Goal: Information Seeking & Learning: Check status

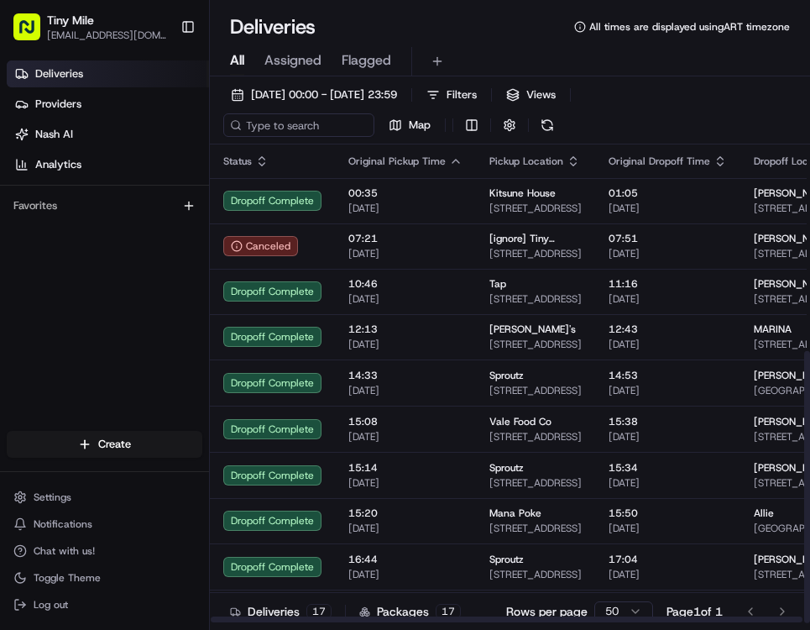
scroll to position [363, 0]
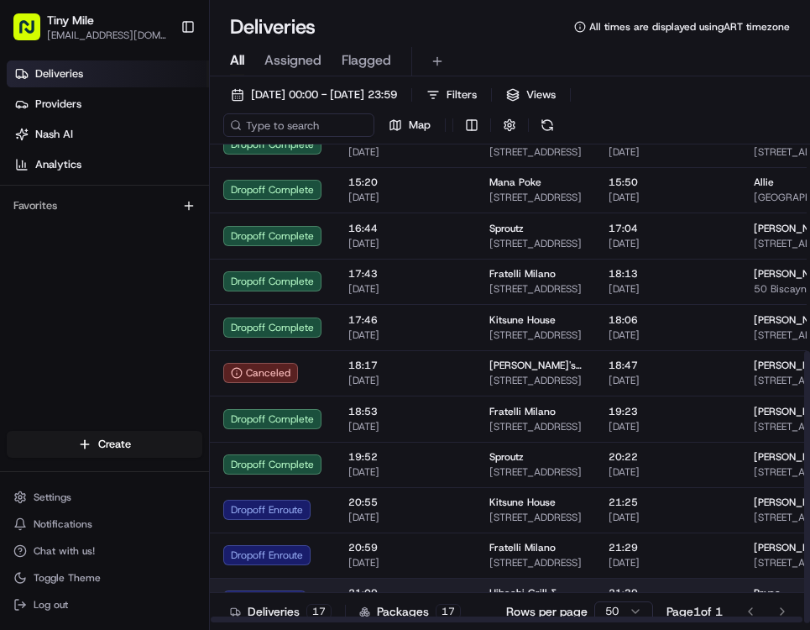
click at [419, 585] on body "Tiny Mile cameraflor@gmail.com Toggle Sidebar Deliveries Providers Nash AI Anal…" at bounding box center [405, 315] width 810 height 630
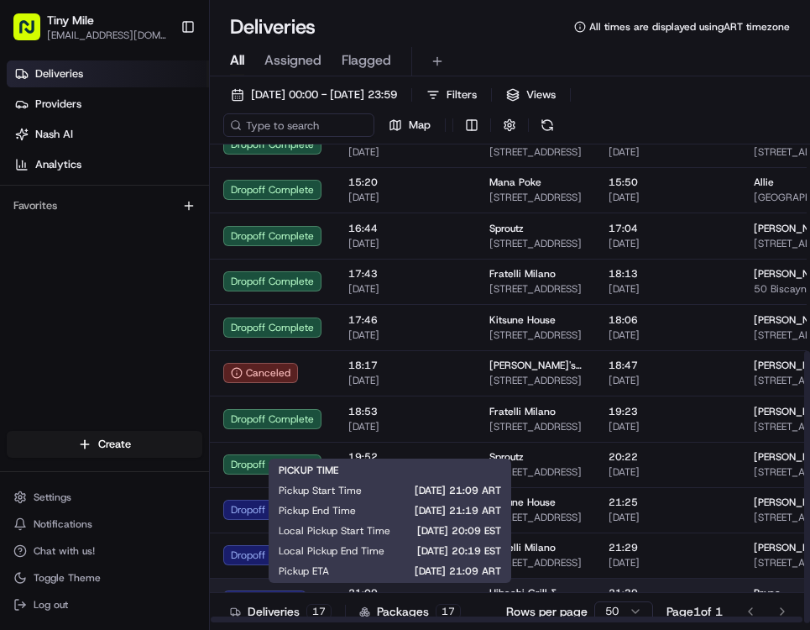
click at [412, 587] on span "21:09" at bounding box center [405, 592] width 114 height 13
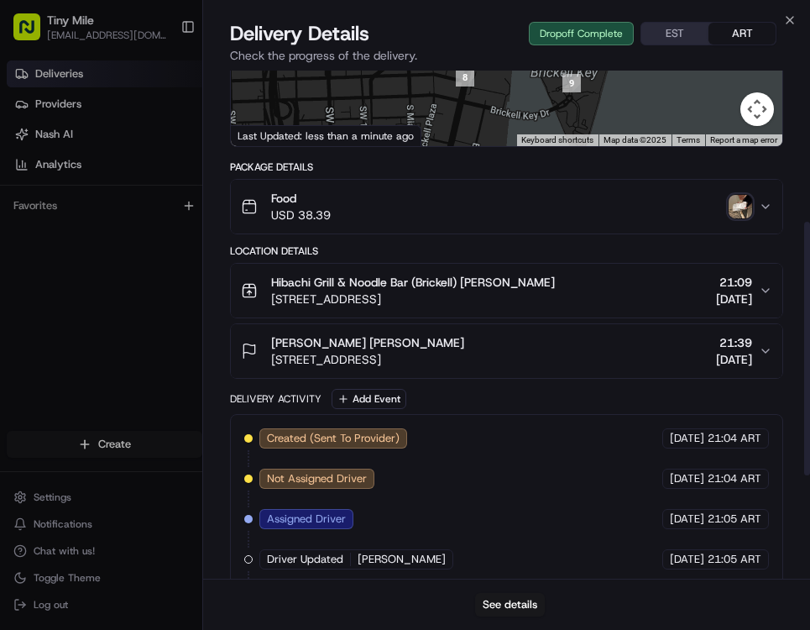
scroll to position [191, 0]
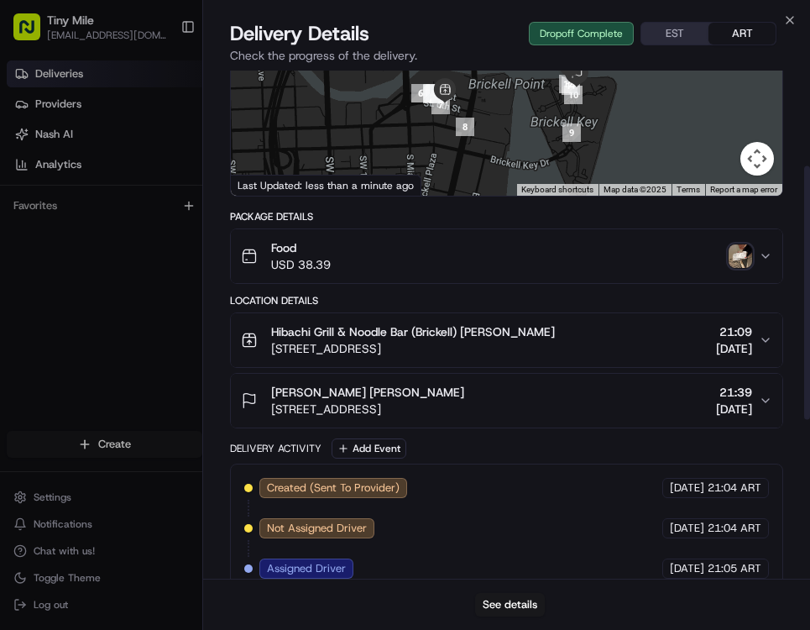
click at [739, 268] on img "button" at bounding box center [741, 256] width 24 height 24
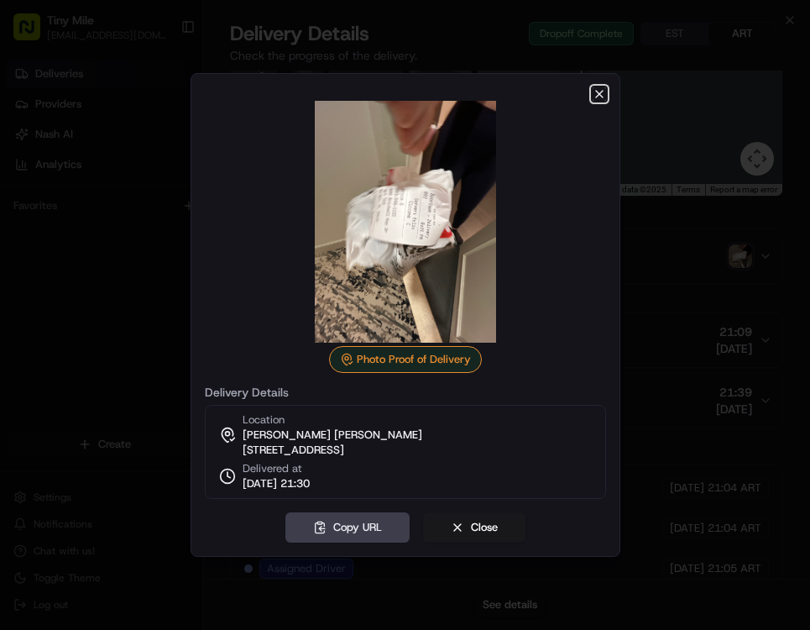
click at [595, 87] on icon "button" at bounding box center [599, 93] width 13 height 13
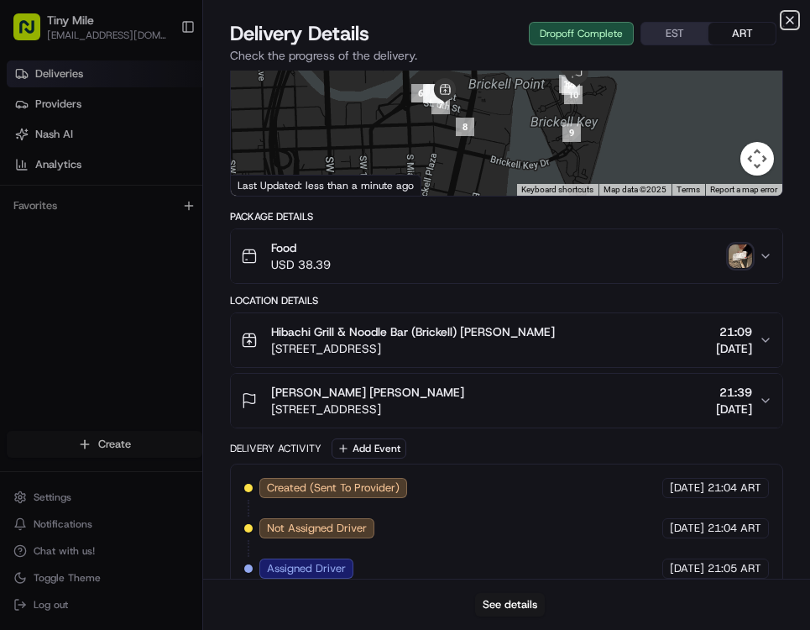
click at [788, 20] on icon "button" at bounding box center [789, 19] width 13 height 13
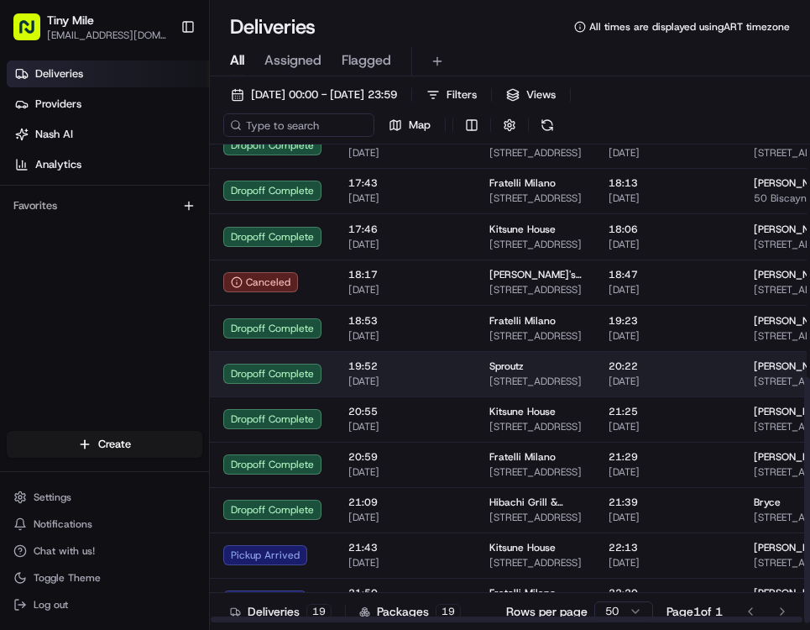
scroll to position [453, 0]
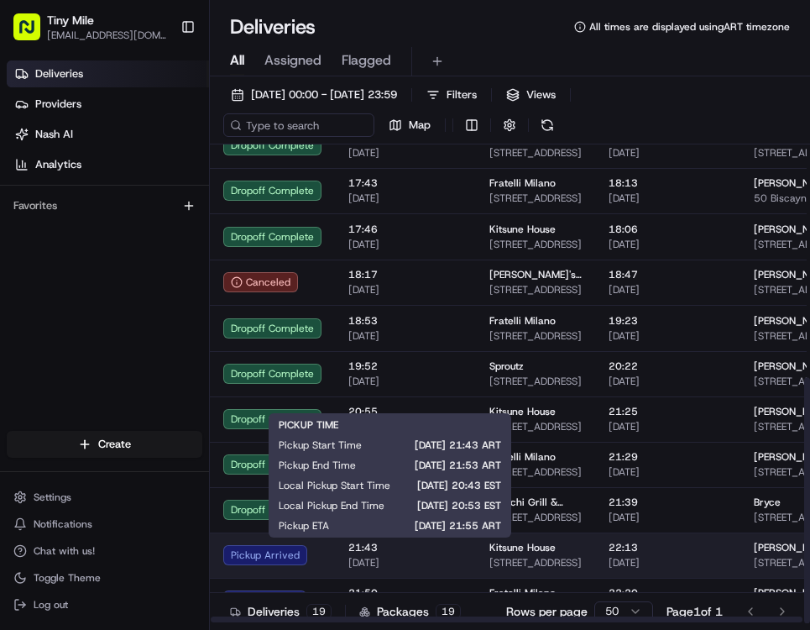
click at [414, 562] on span "[DATE]" at bounding box center [405, 562] width 114 height 13
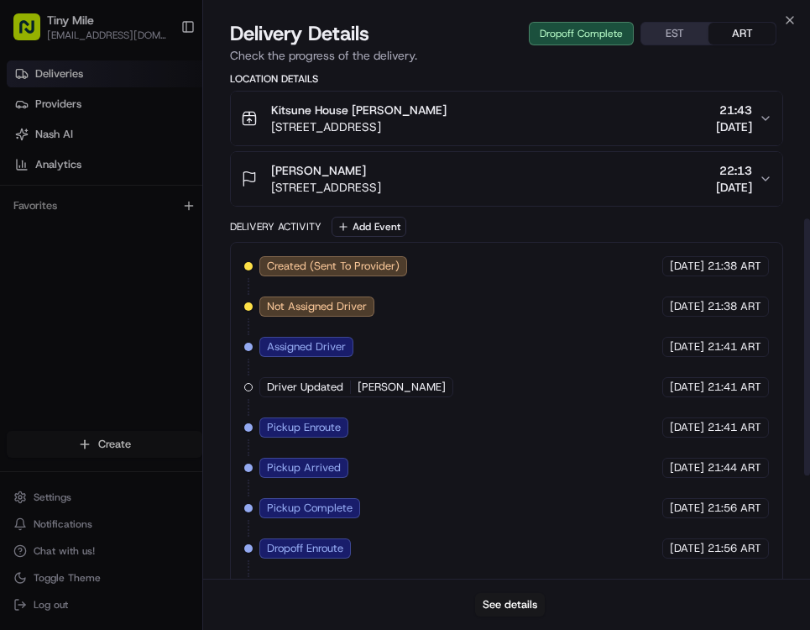
scroll to position [293, 0]
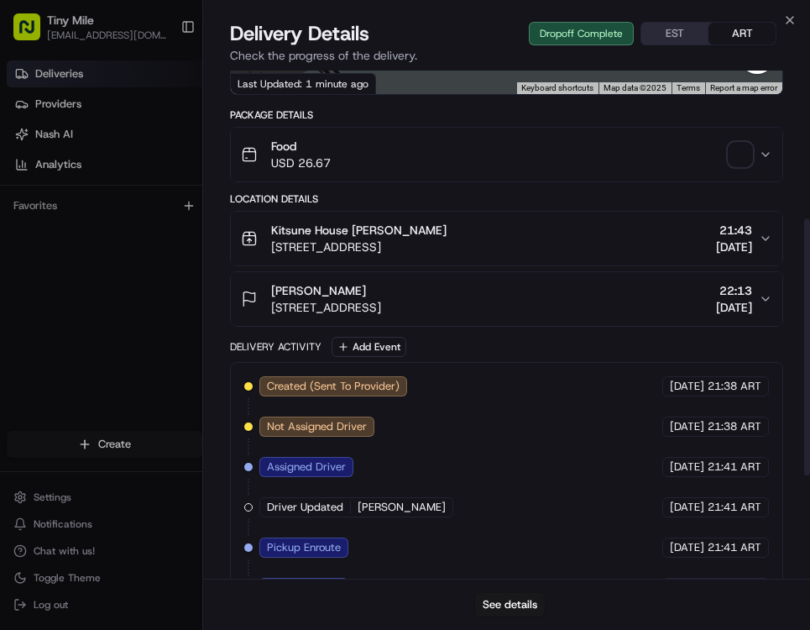
click at [767, 307] on button "Vince Vince Steis 1915 Brickell Ave, Miami, FL 33129, USA 22:13 21/08/2025" at bounding box center [507, 299] width 552 height 54
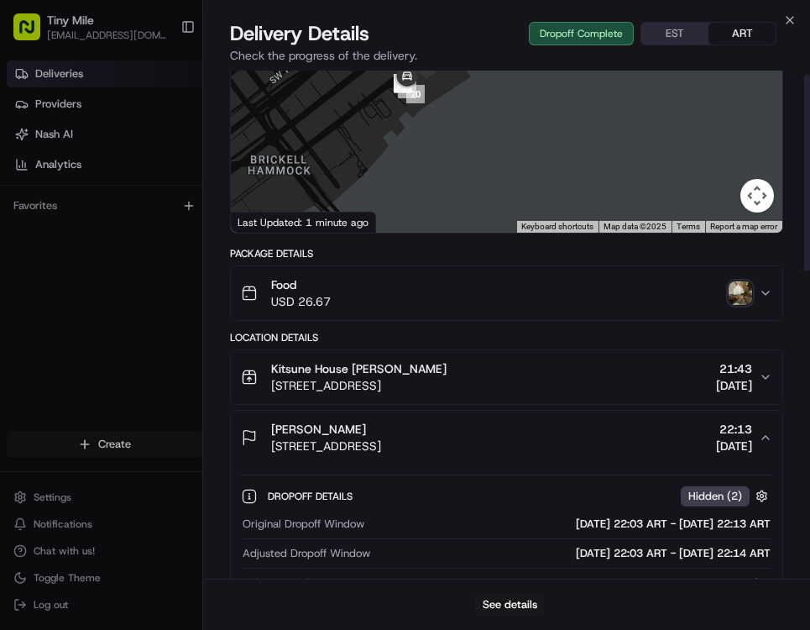
scroll to position [0, 0]
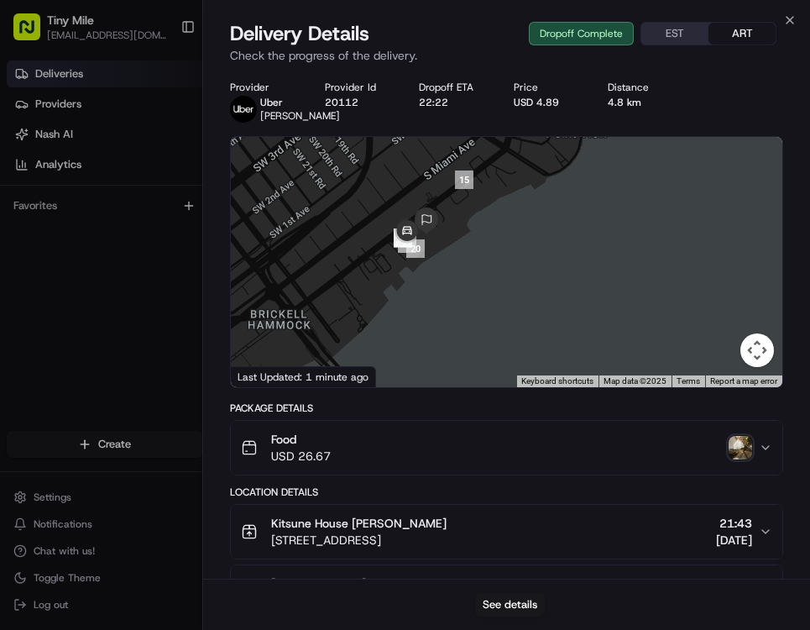
click at [739, 444] on img "button" at bounding box center [741, 448] width 24 height 24
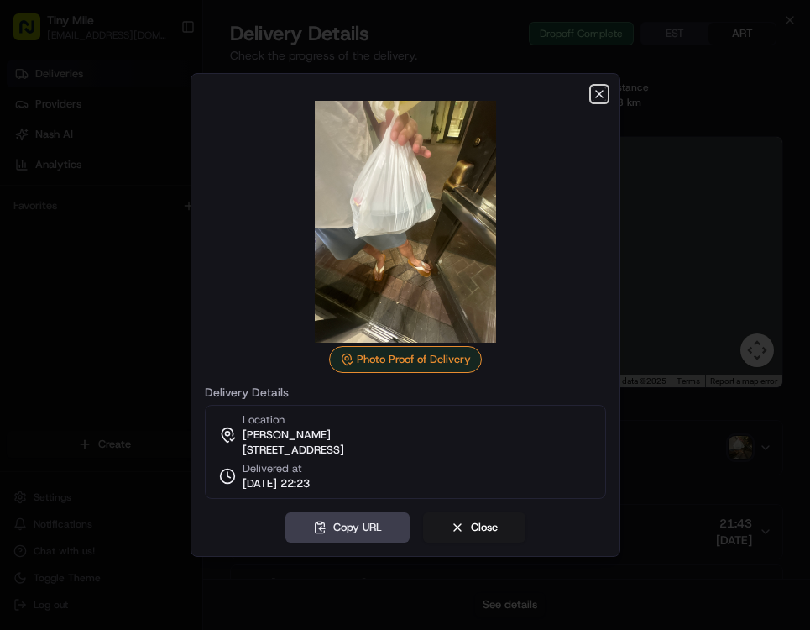
click at [596, 90] on icon "button" at bounding box center [599, 93] width 13 height 13
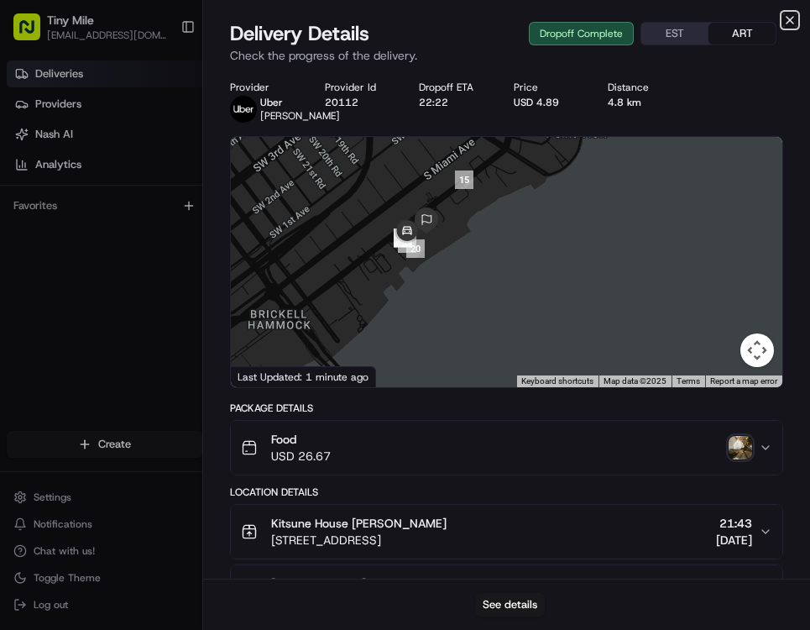
click at [793, 20] on icon "button" at bounding box center [789, 19] width 13 height 13
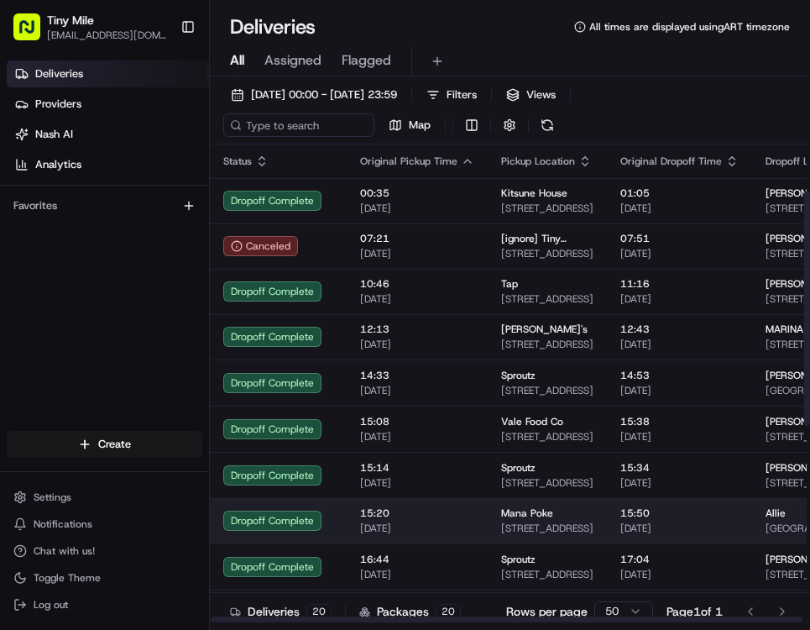
scroll to position [499, 0]
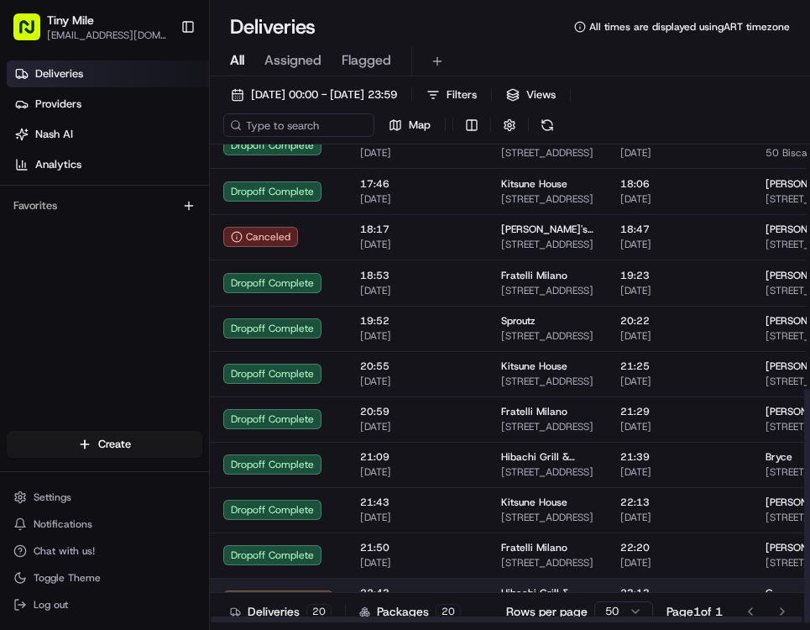
click at [400, 584] on td "22:43 21/08/2025" at bounding box center [417, 600] width 141 height 45
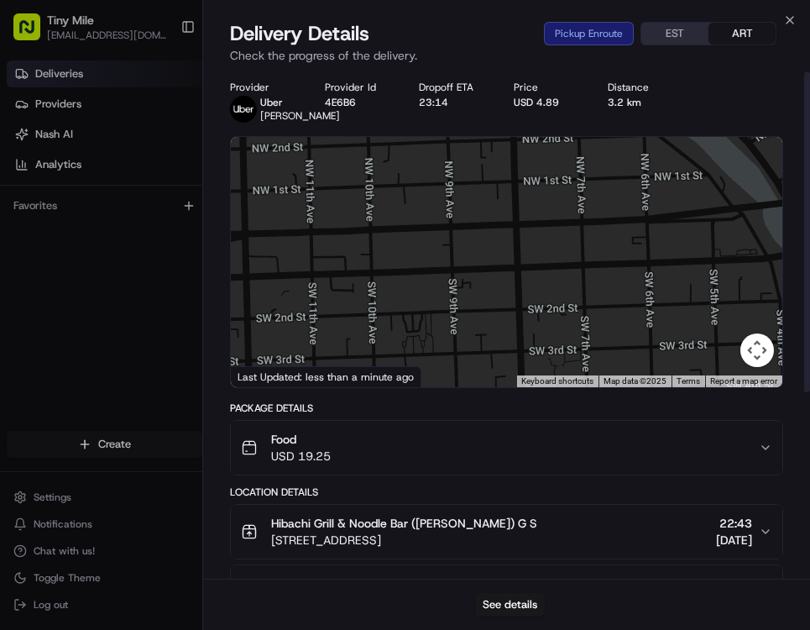
scroll to position [3, 0]
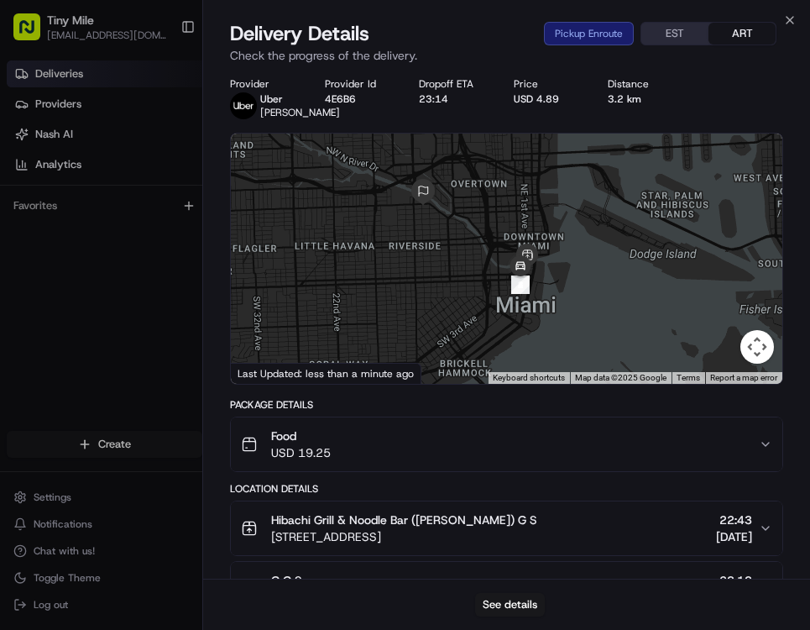
drag, startPoint x: 531, startPoint y: 286, endPoint x: 486, endPoint y: 263, distance: 50.3
click at [486, 263] on div at bounding box center [507, 259] width 552 height 250
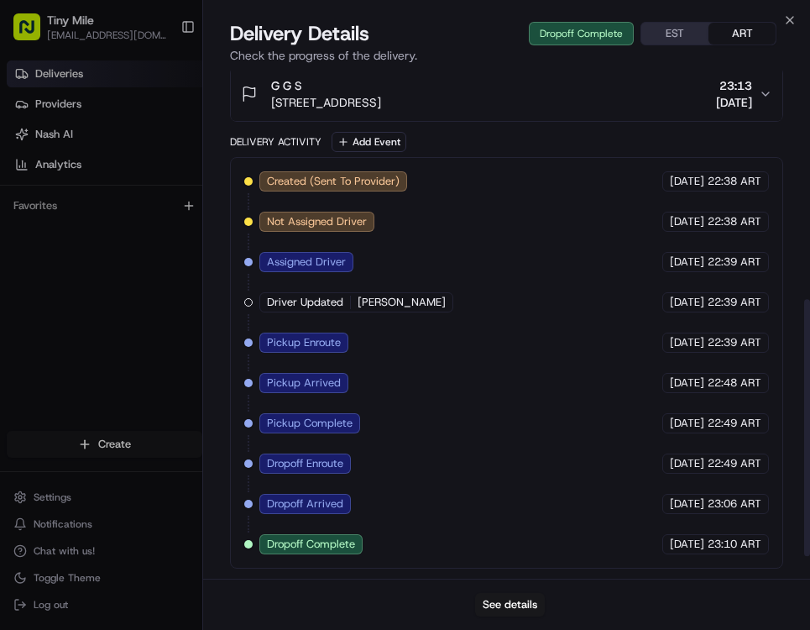
scroll to position [217, 0]
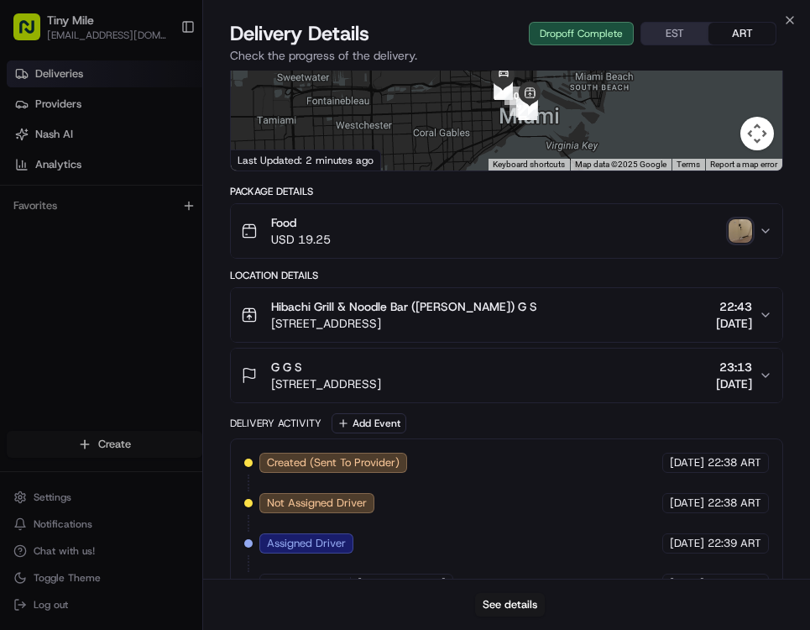
click at [747, 225] on img "button" at bounding box center [741, 231] width 24 height 24
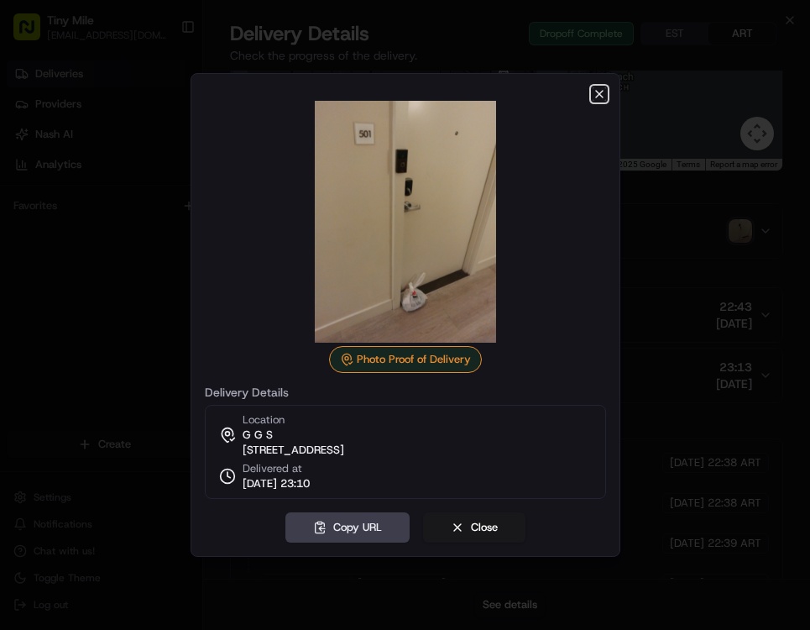
click at [604, 91] on icon "button" at bounding box center [599, 93] width 13 height 13
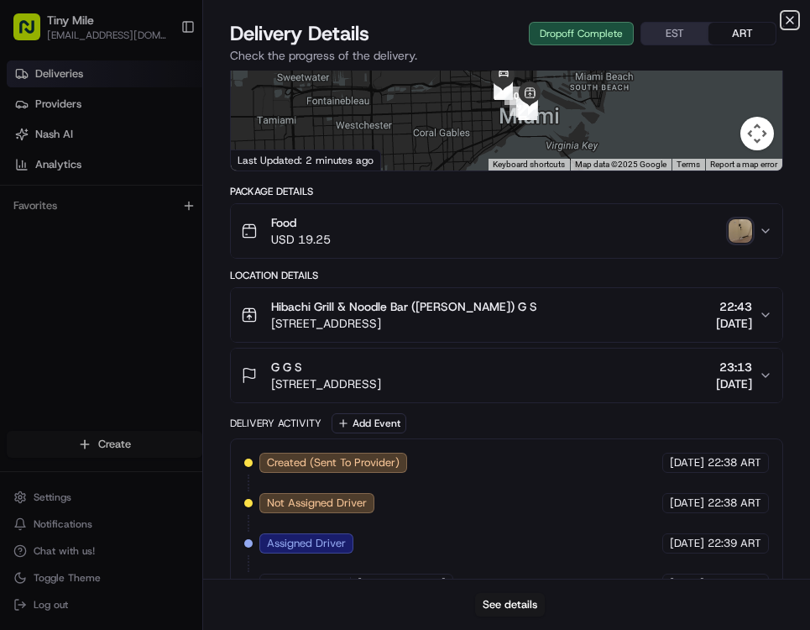
click at [789, 22] on icon "button" at bounding box center [789, 19] width 13 height 13
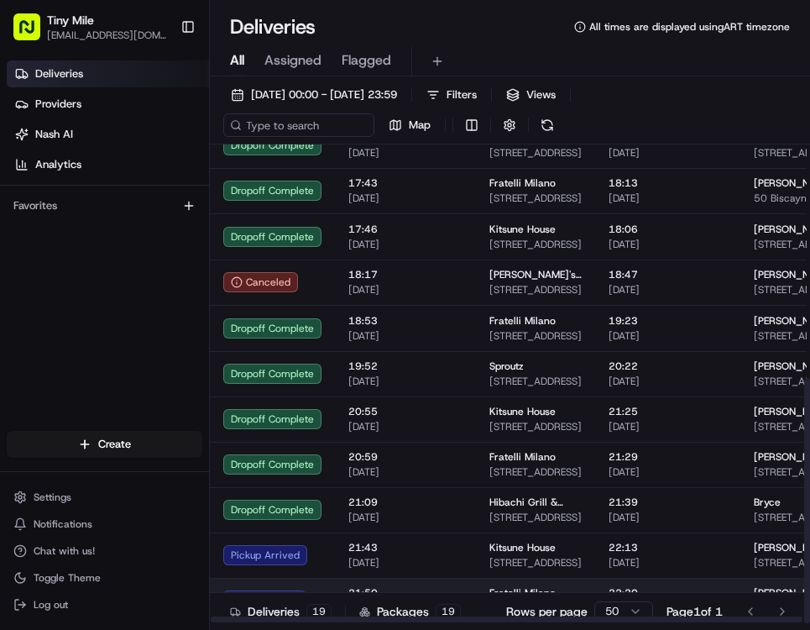
click at [427, 583] on td "21:50 [DATE]" at bounding box center [405, 600] width 141 height 45
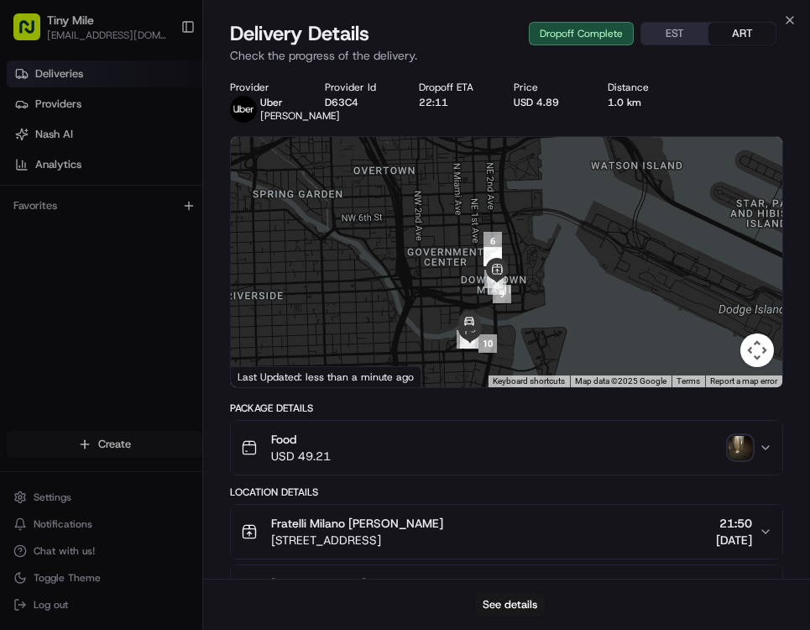
scroll to position [155, 0]
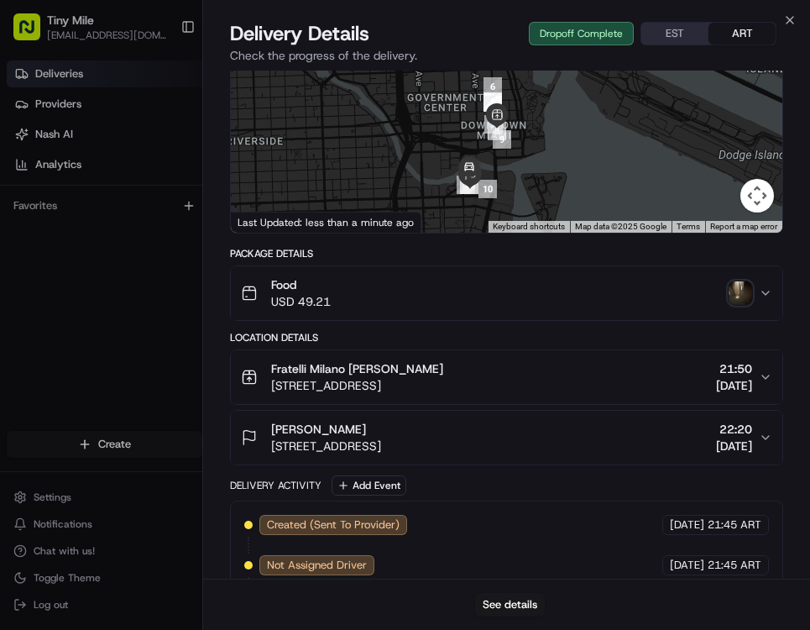
click at [736, 305] on img "button" at bounding box center [741, 293] width 24 height 24
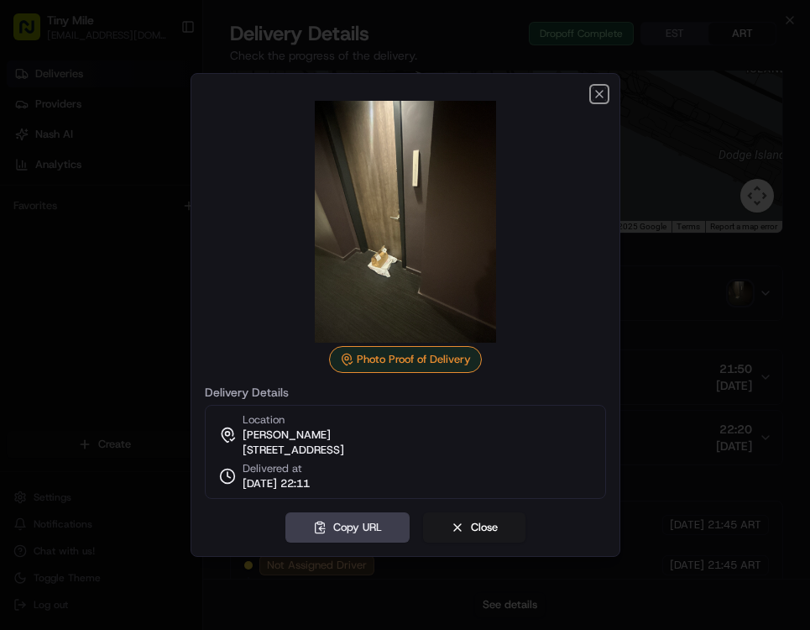
click at [600, 94] on div "Photo Proof of Delivery Delivery Details Location [PERSON_NAME] [STREET_ADDRESS…" at bounding box center [406, 315] width 430 height 484
click at [599, 91] on icon "button" at bounding box center [599, 93] width 13 height 13
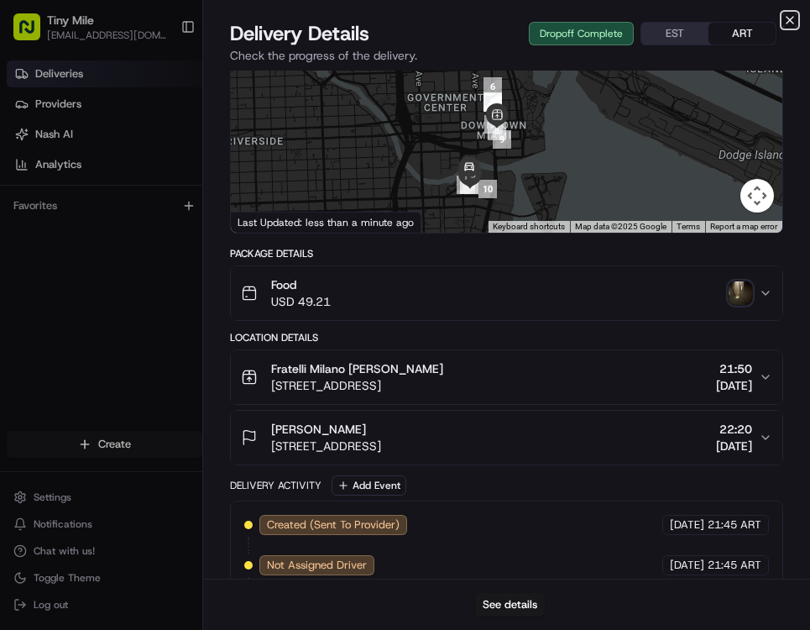
click at [791, 23] on icon "button" at bounding box center [789, 19] width 13 height 13
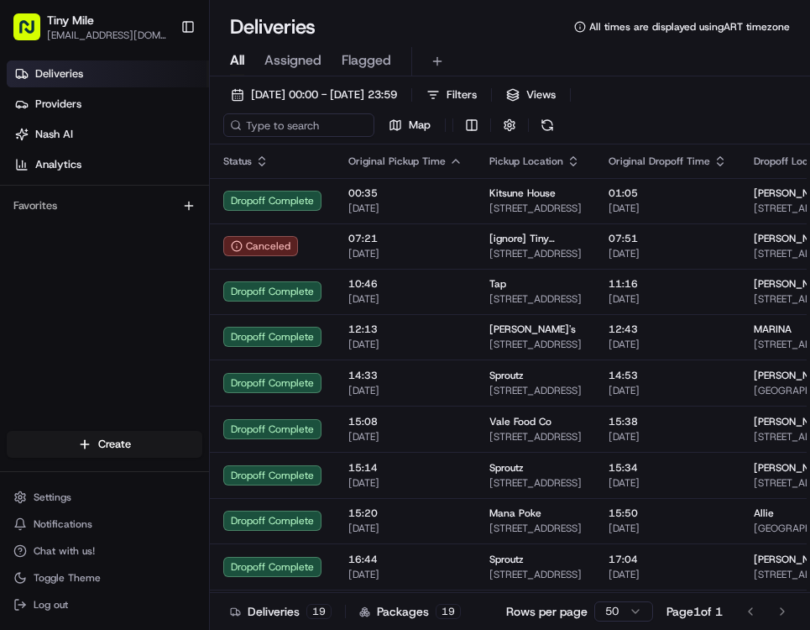
scroll to position [314, 0]
